Goal: Information Seeking & Learning: Learn about a topic

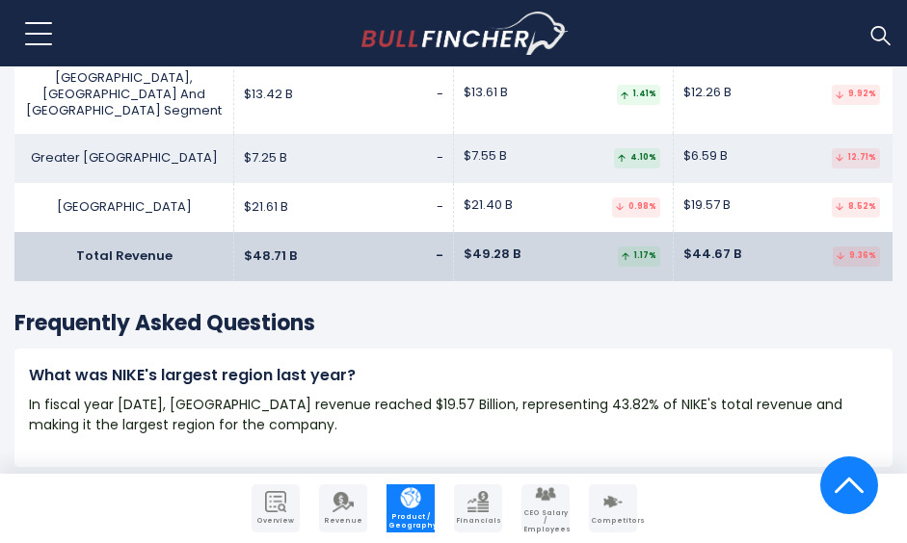
scroll to position [3452, 0]
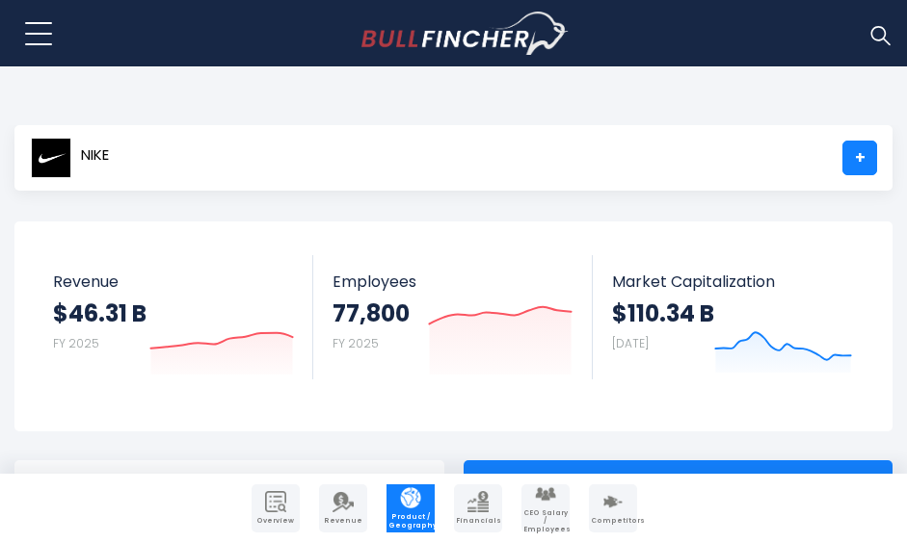
click at [680, 149] on div "NIKE +" at bounding box center [453, 158] width 878 height 66
click at [717, 145] on div "NIKE +" at bounding box center [453, 158] width 878 height 66
click at [733, 194] on main "NIKE + NIKE + Overview Revenue Product / Geography Financials Ownership" at bounding box center [453, 278] width 907 height 306
click at [721, 124] on body "Overview Revenue Product / Geography" at bounding box center [453, 271] width 907 height 543
click at [762, 123] on body "Overview Revenue Product / Geography" at bounding box center [453, 271] width 907 height 543
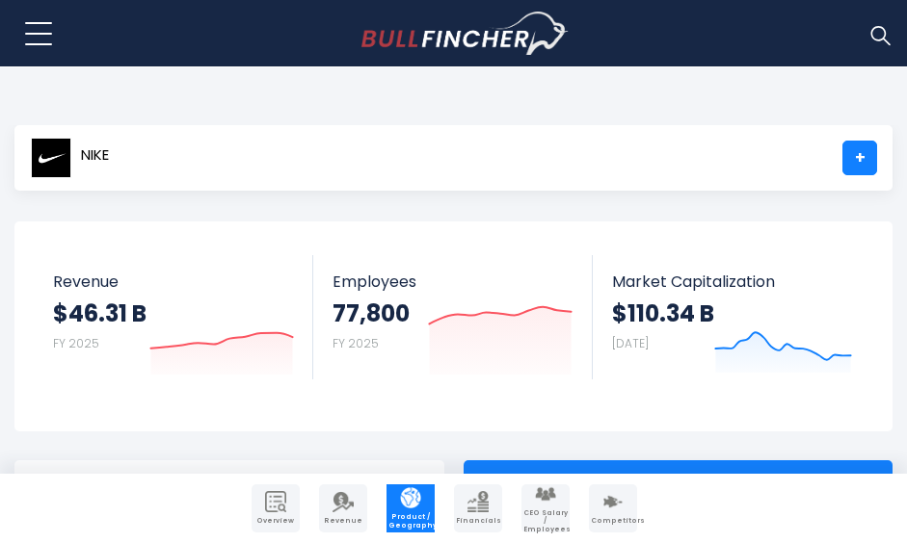
click at [760, 96] on body "Overview Revenue Product / Geography" at bounding box center [453, 271] width 907 height 543
click at [743, 104] on body "Overview Revenue Product / Geography" at bounding box center [453, 271] width 907 height 543
